Goal: Task Accomplishment & Management: Use online tool/utility

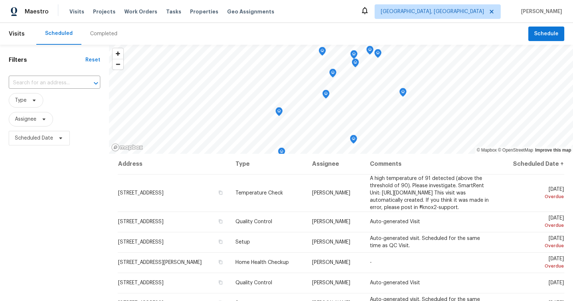
scroll to position [96, 0]
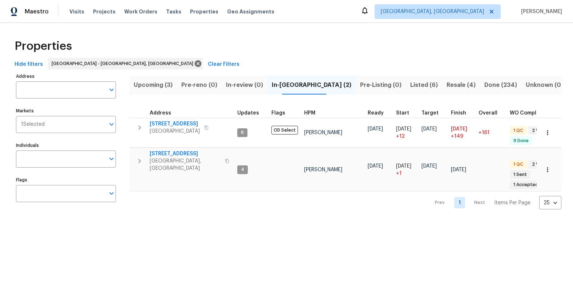
click at [410, 85] on span "Listed (6)" at bounding box center [424, 85] width 28 height 10
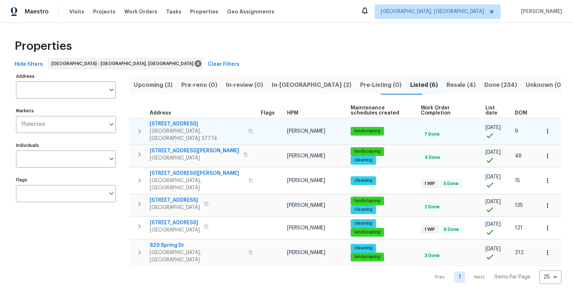
click at [173, 122] on span "[STREET_ADDRESS]" at bounding box center [197, 123] width 94 height 7
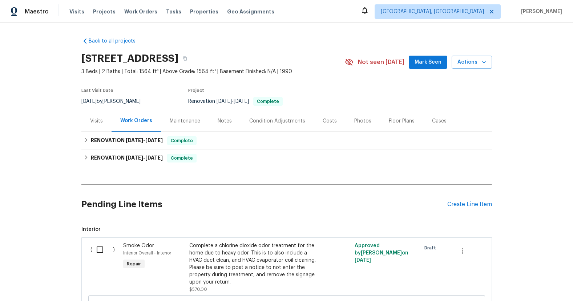
click at [102, 251] on input "checkbox" at bounding box center [102, 249] width 21 height 15
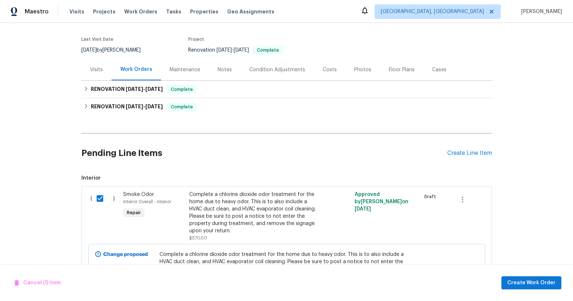
scroll to position [52, 0]
click at [532, 291] on div "Cancel (1) Item Create Work Order" at bounding box center [286, 282] width 573 height 37
click at [532, 284] on span "Create Work Order" at bounding box center [531, 282] width 48 height 9
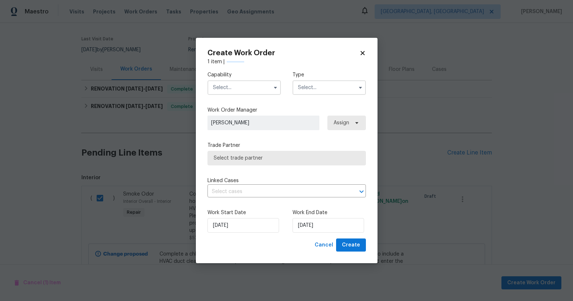
checkbox input "false"
click at [244, 88] on input "text" at bounding box center [244, 87] width 73 height 15
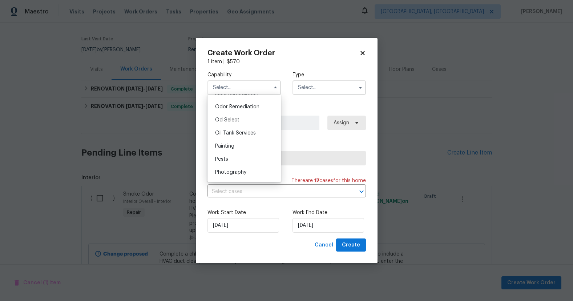
scroll to position [562, 0]
click at [253, 115] on div "Odor Remediation" at bounding box center [244, 111] width 70 height 13
type input "Odor Remediation"
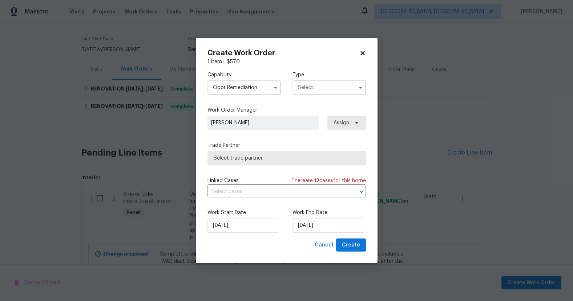
click at [333, 92] on input "text" at bounding box center [329, 87] width 73 height 15
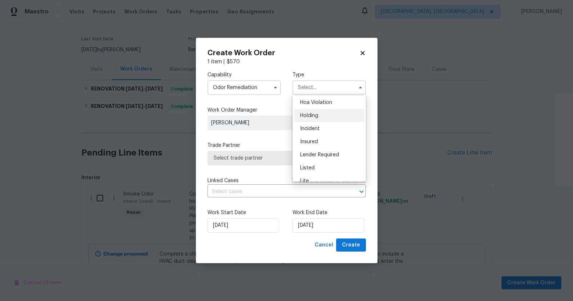
scroll to position [155, 0]
click at [326, 133] on span "Renovation" at bounding box center [313, 130] width 27 height 5
type input "Renovation"
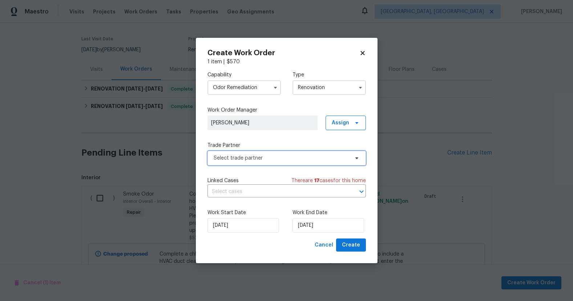
click at [287, 156] on span "Select trade partner" at bounding box center [282, 157] width 136 height 7
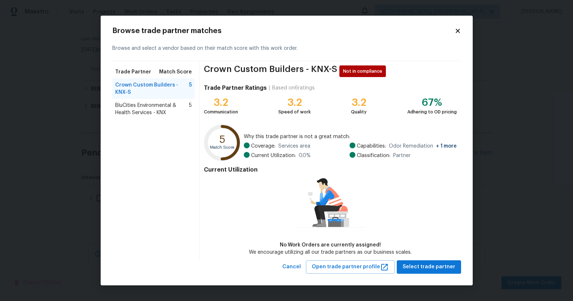
click at [154, 110] on span "BluCities Environmental & Health Services - KNX" at bounding box center [152, 109] width 74 height 15
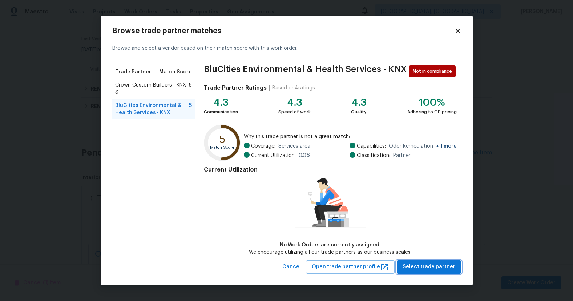
click at [426, 263] on span "Select trade partner" at bounding box center [429, 266] width 53 height 9
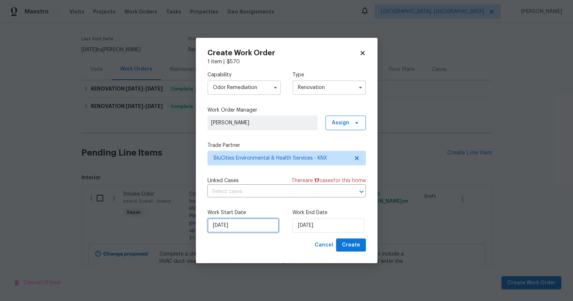
click at [233, 222] on input "8/21/2025" at bounding box center [244, 225] width 72 height 15
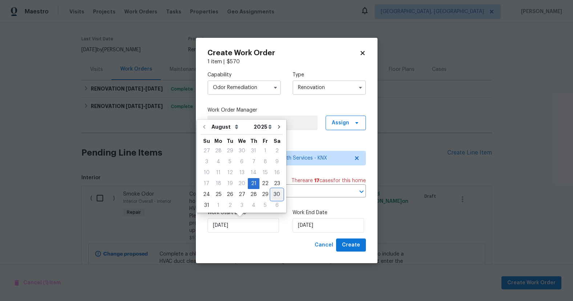
click at [271, 195] on div "30" at bounding box center [277, 194] width 12 height 10
type input "[DATE]"
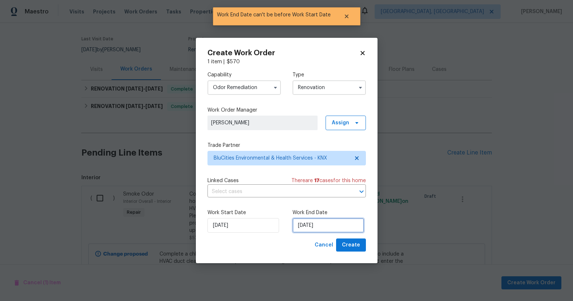
click at [303, 225] on input "[DATE]" at bounding box center [329, 225] width 72 height 15
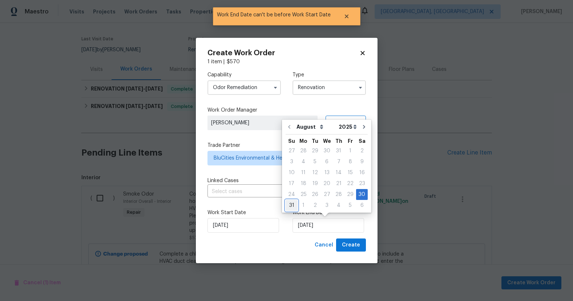
click at [290, 206] on div "31" at bounding box center [292, 205] width 12 height 10
type input "[DATE]"
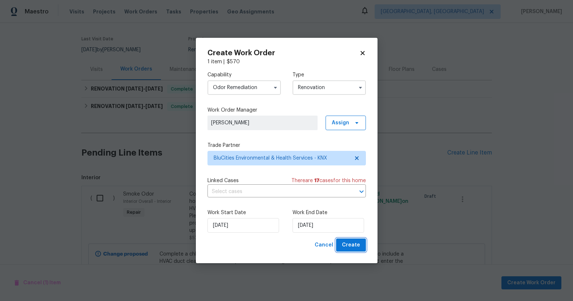
click at [346, 246] on span "Create" at bounding box center [351, 245] width 18 height 9
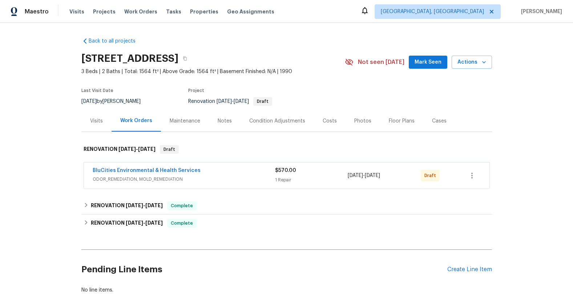
click at [218, 171] on div "BluCities Environmental & Health Services" at bounding box center [184, 171] width 182 height 9
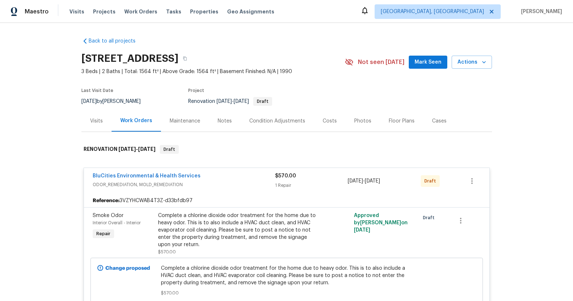
click at [191, 215] on div "Complete a chlorine dioxide odor treatment for the home due to heavy odor. This…" at bounding box center [237, 230] width 159 height 36
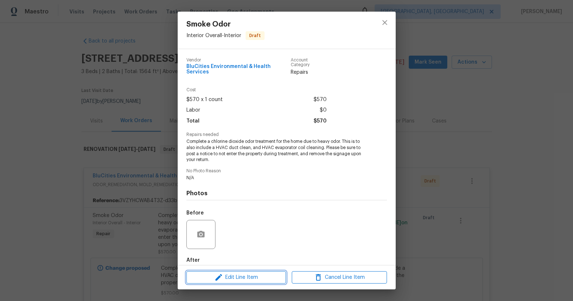
click at [252, 273] on span "Edit Line Item" at bounding box center [236, 277] width 95 height 9
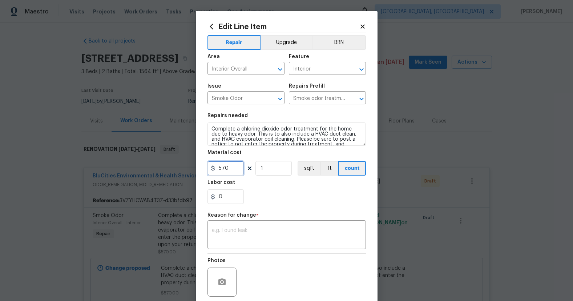
click at [227, 162] on input "570" at bounding box center [226, 168] width 36 height 15
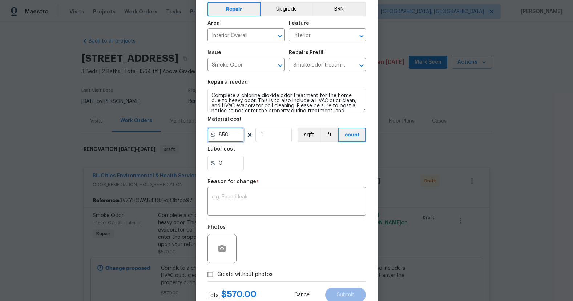
scroll to position [37, 0]
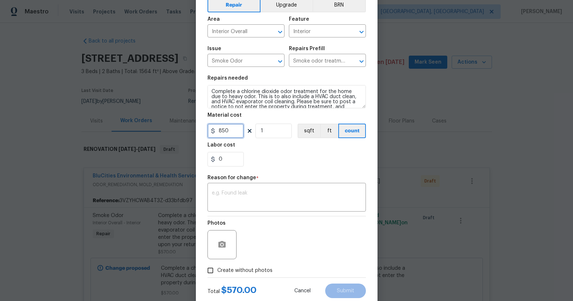
type input "850"
click at [256, 181] on span "*" at bounding box center [257, 179] width 3 height 9
click at [263, 196] on textarea at bounding box center [287, 197] width 150 height 15
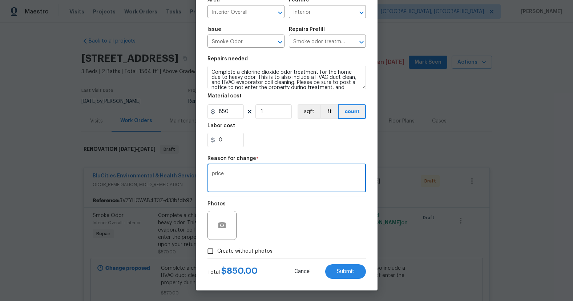
scroll to position [57, 0]
type textarea "price"
click at [342, 271] on span "Submit" at bounding box center [345, 271] width 17 height 5
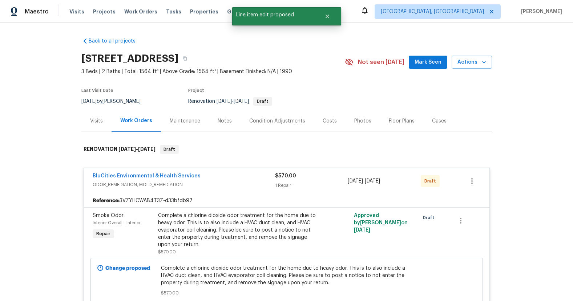
scroll to position [0, 0]
click at [181, 177] on link "BluCities Environmental & Health Services" at bounding box center [147, 175] width 108 height 5
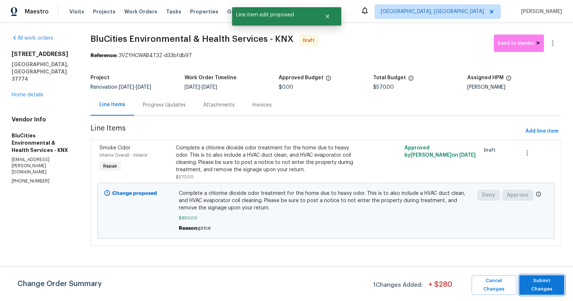
click at [554, 281] on span "Submit Changes" at bounding box center [542, 285] width 38 height 17
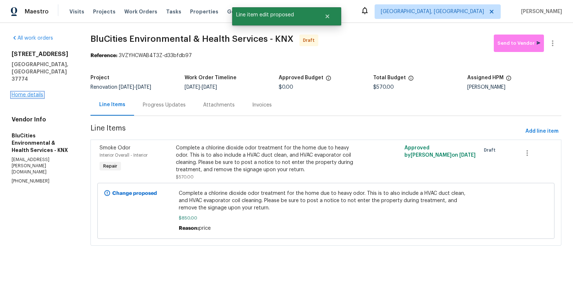
click at [39, 92] on link "Home details" at bounding box center [28, 94] width 32 height 5
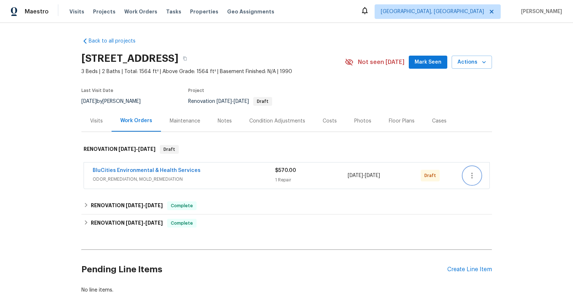
click at [472, 174] on icon "button" at bounding box center [471, 176] width 1 height 6
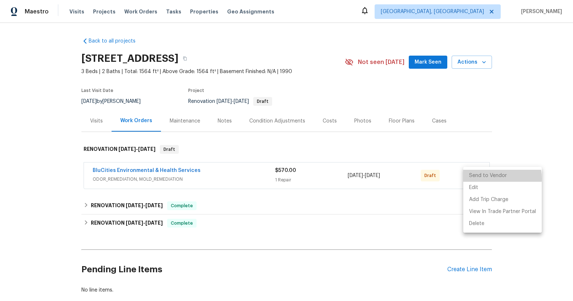
click at [485, 178] on li "Send to Vendor" at bounding box center [502, 176] width 79 height 12
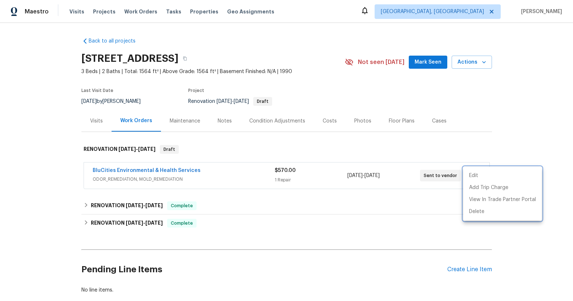
click at [183, 169] on div at bounding box center [286, 150] width 573 height 301
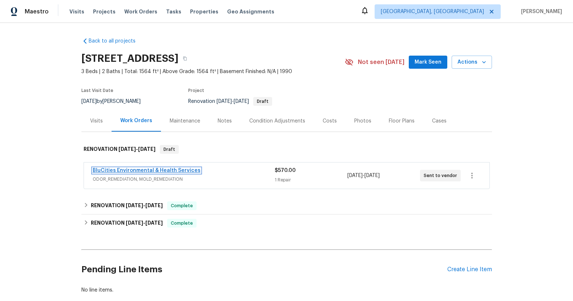
click at [180, 169] on link "BluCities Environmental & Health Services" at bounding box center [147, 170] width 108 height 5
